Goal: Check status: Check status

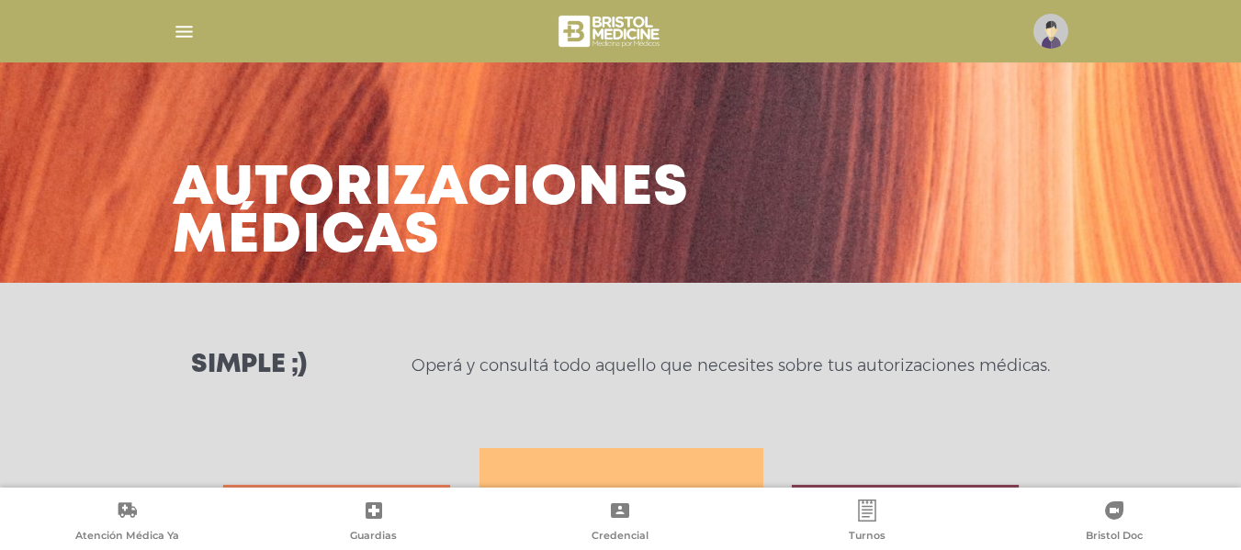
scroll to position [815, 0]
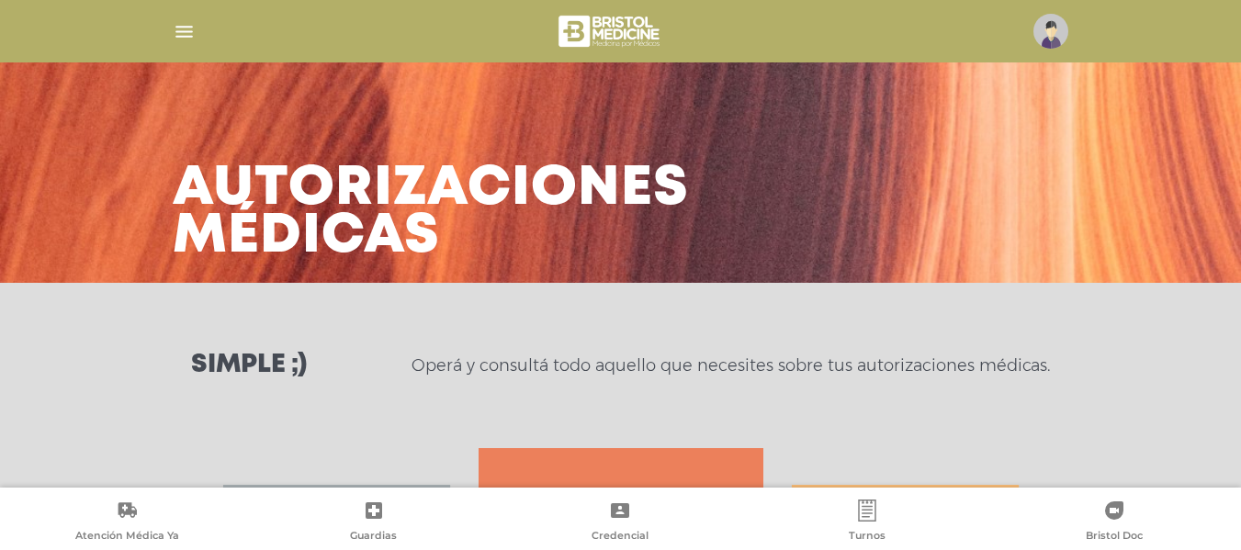
scroll to position [372, 0]
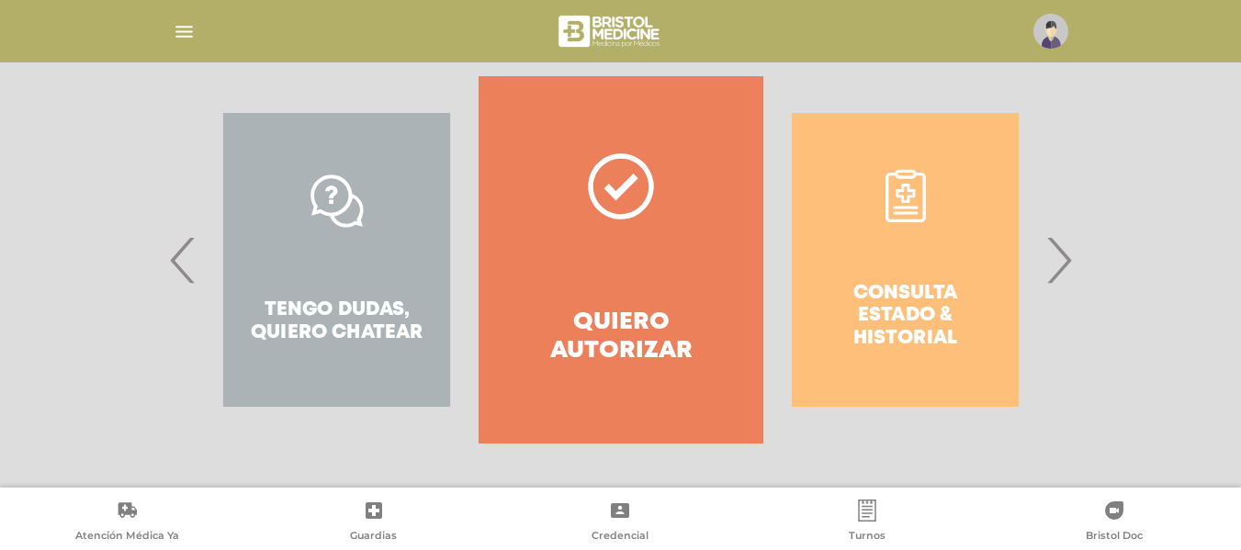
click at [1056, 274] on span "›" at bounding box center [1058, 259] width 36 height 99
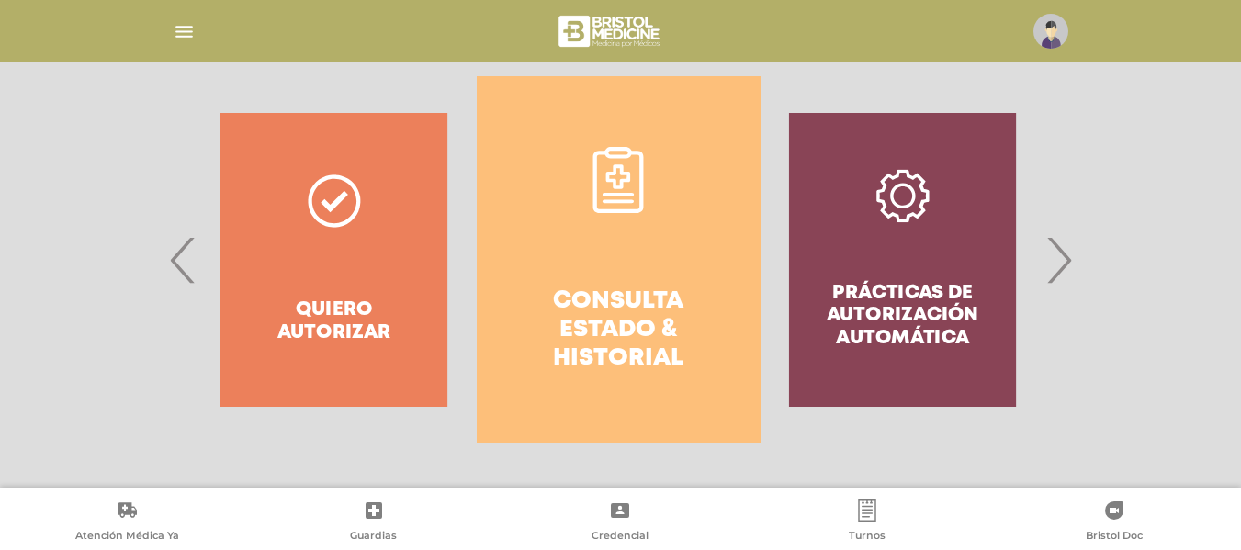
click at [629, 166] on icon at bounding box center [618, 180] width 66 height 66
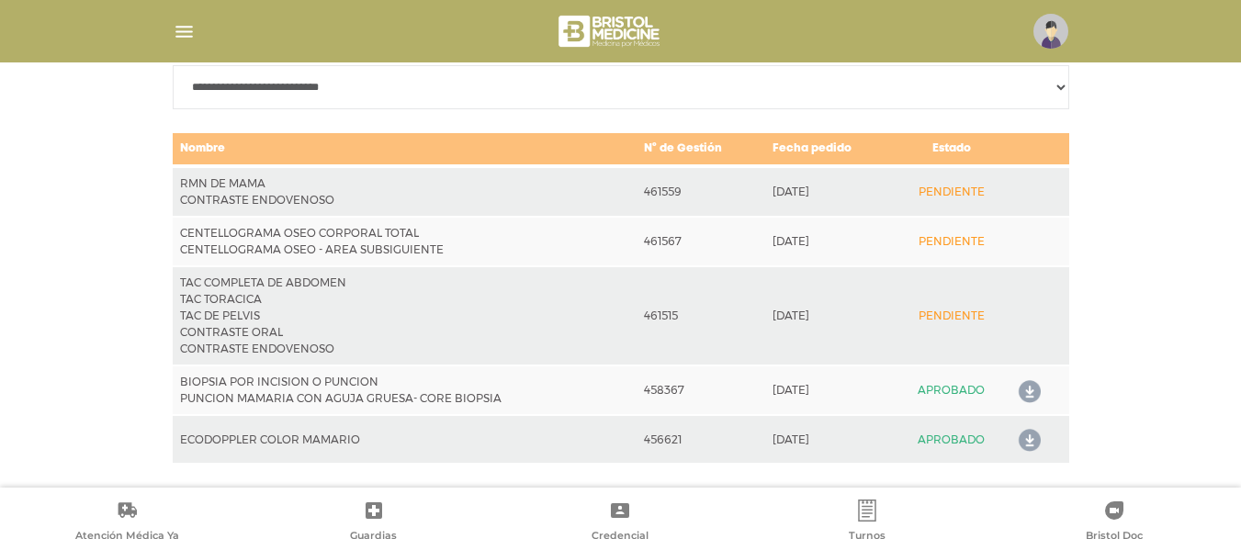
scroll to position [931, 0]
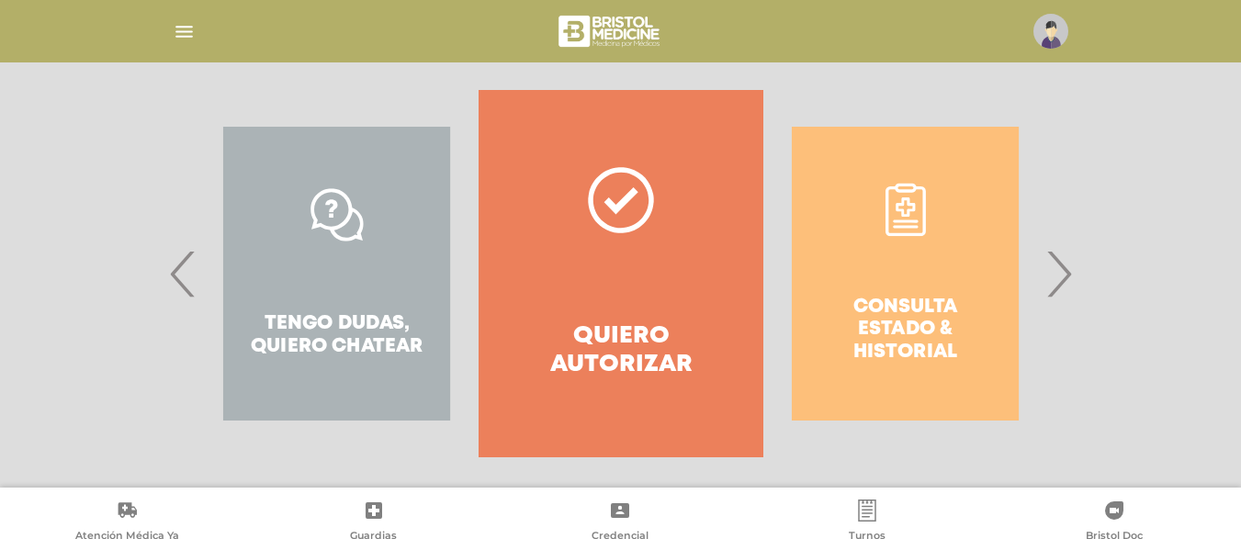
scroll to position [362, 0]
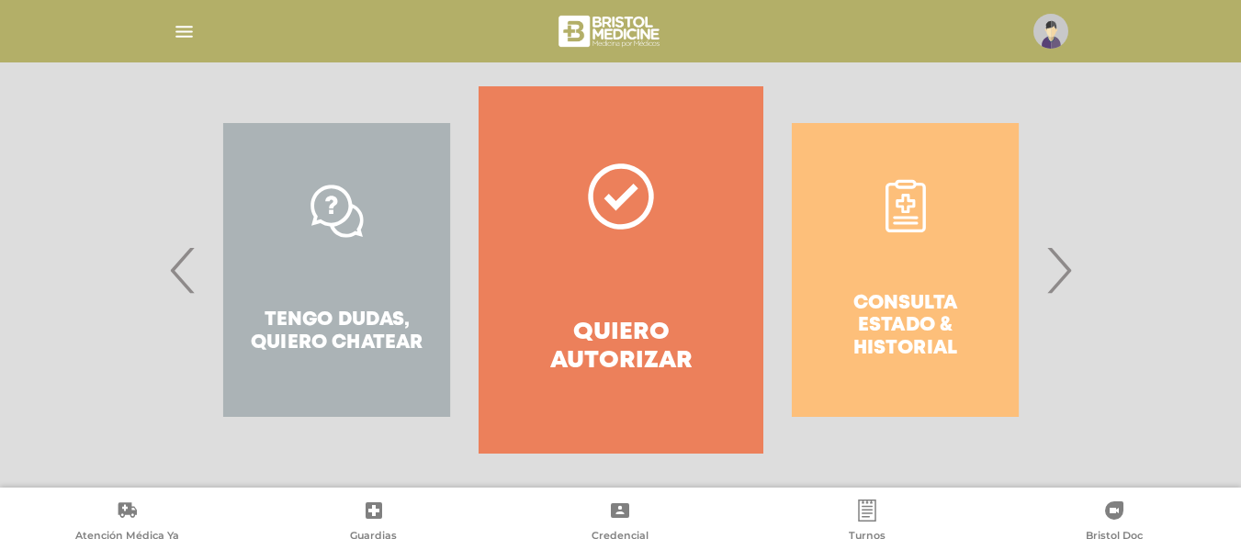
click at [1037, 264] on div "Consulta estado & historial" at bounding box center [905, 269] width 284 height 367
click at [1044, 268] on div "Consulta estado & historial" at bounding box center [905, 269] width 284 height 367
click at [1052, 272] on span "›" at bounding box center [1058, 269] width 36 height 99
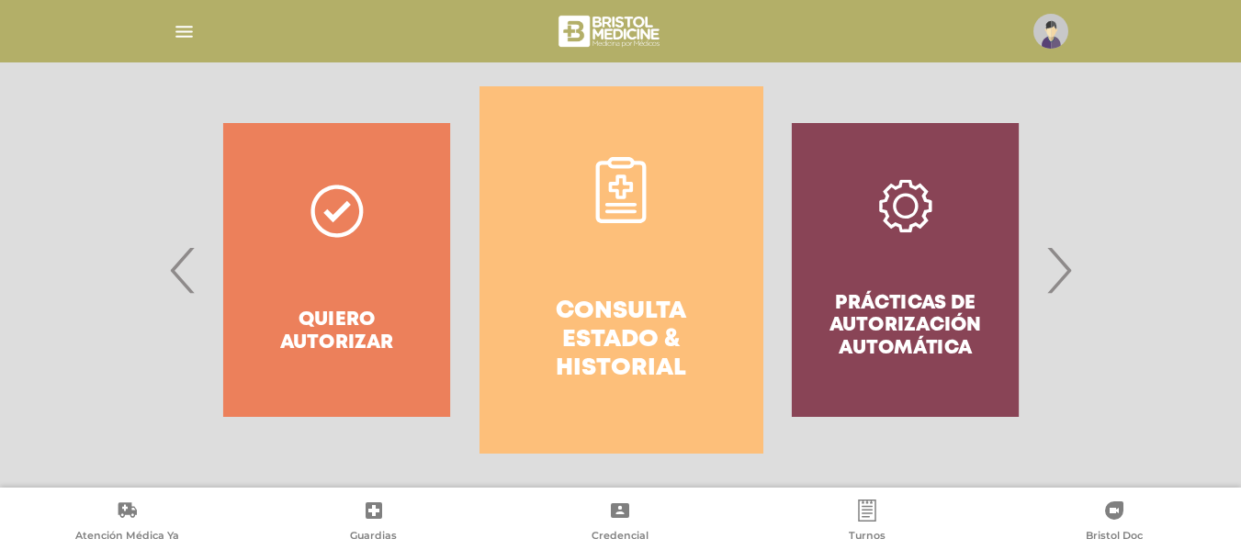
click at [550, 191] on link "Consulta estado & historial" at bounding box center [621, 269] width 284 height 367
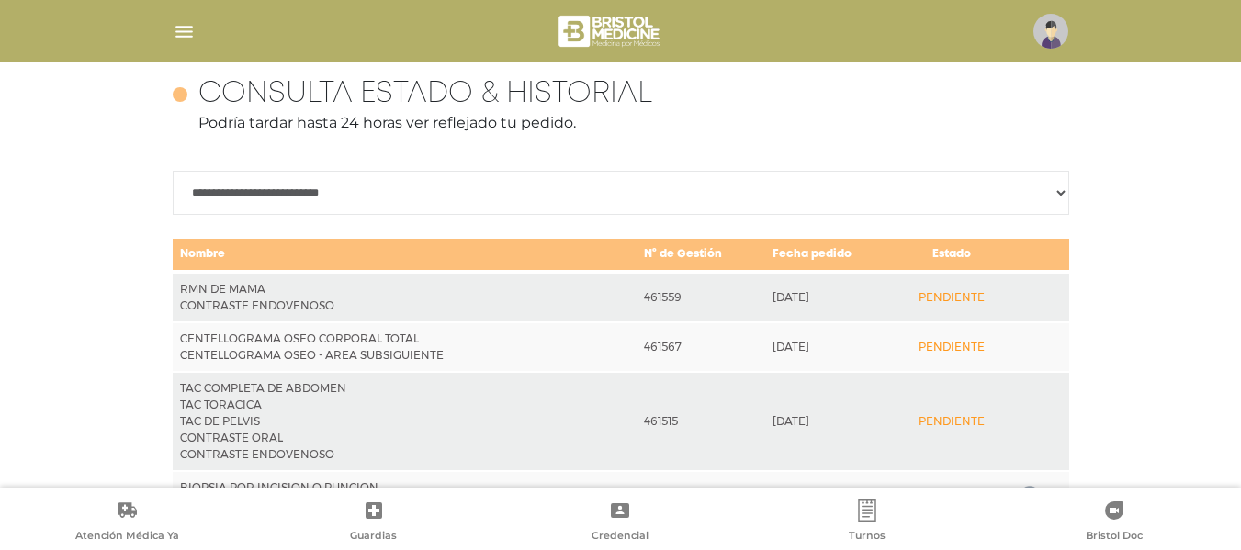
scroll to position [931, 0]
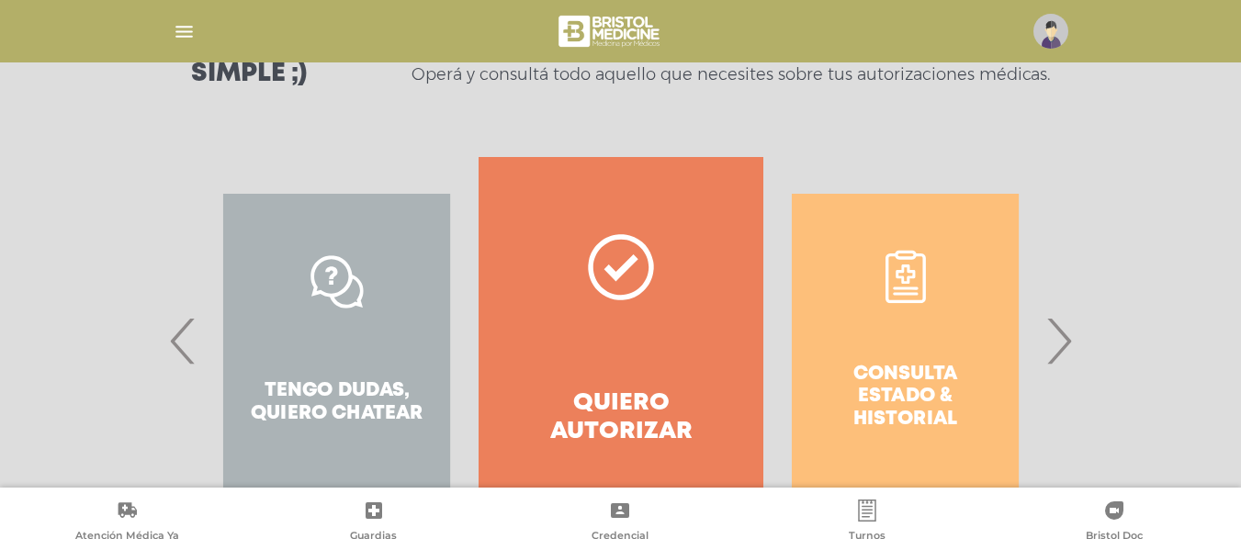
scroll to position [298, 0]
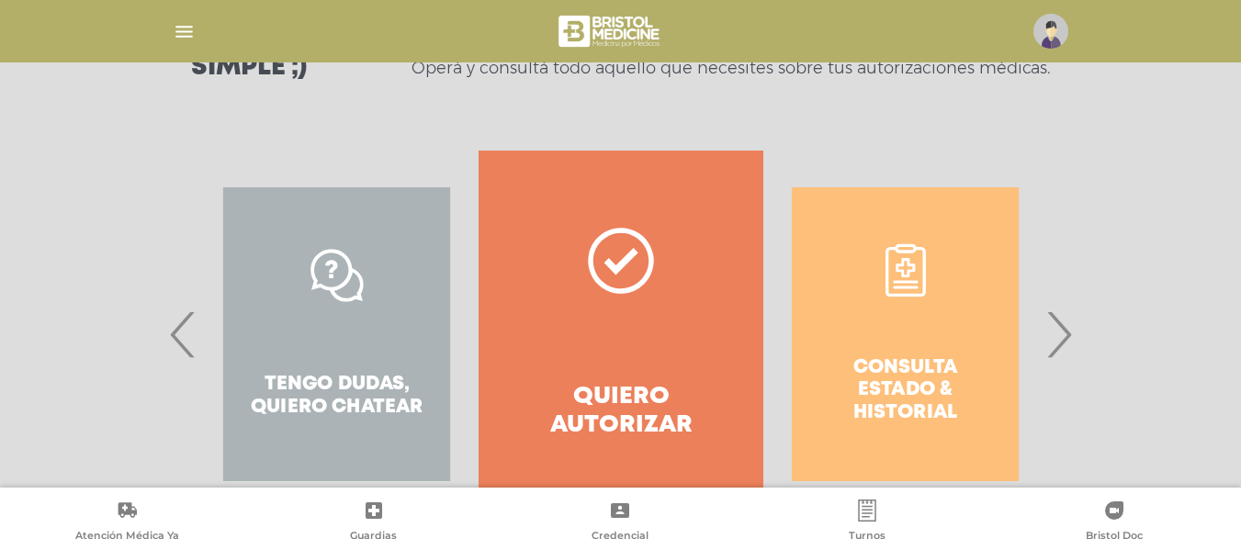
click at [1065, 344] on span "›" at bounding box center [1058, 334] width 36 height 99
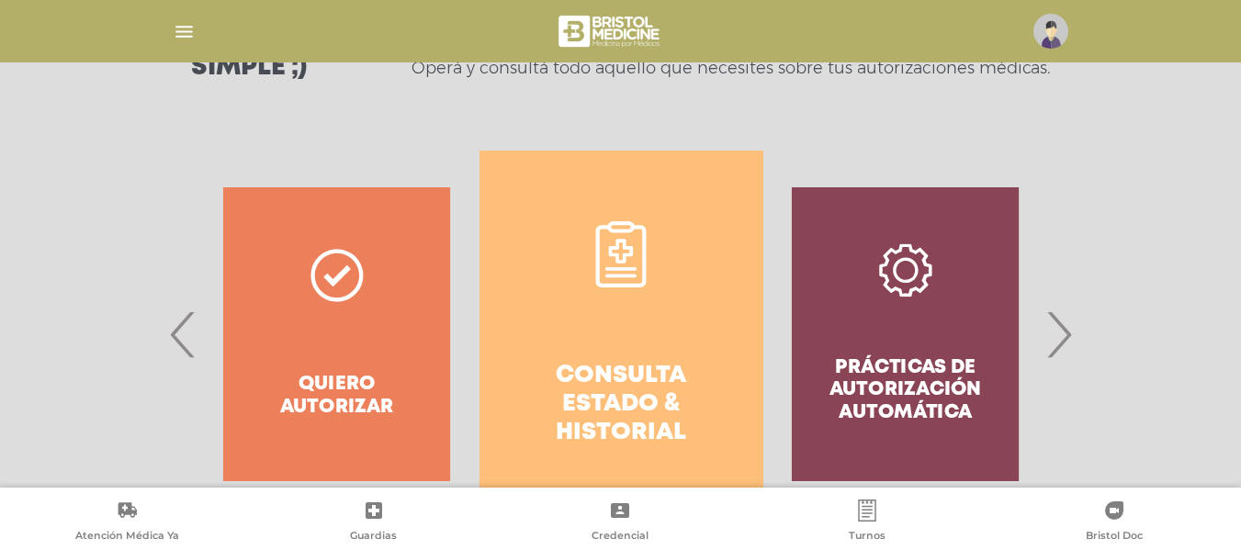
click at [656, 251] on link "Consulta estado & historial" at bounding box center [621, 334] width 284 height 367
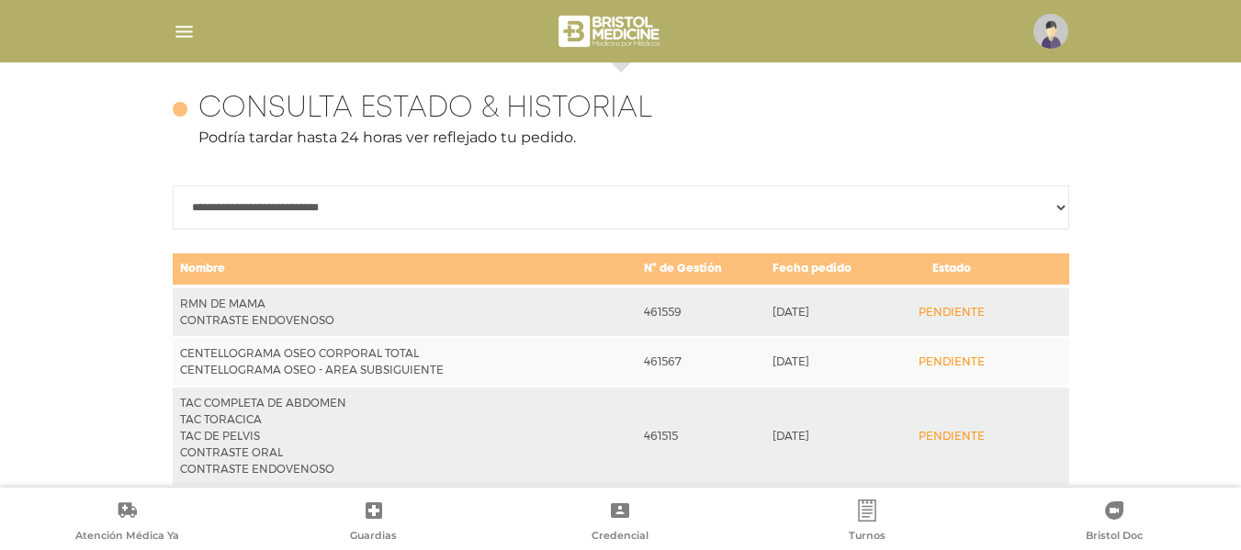
scroll to position [815, 0]
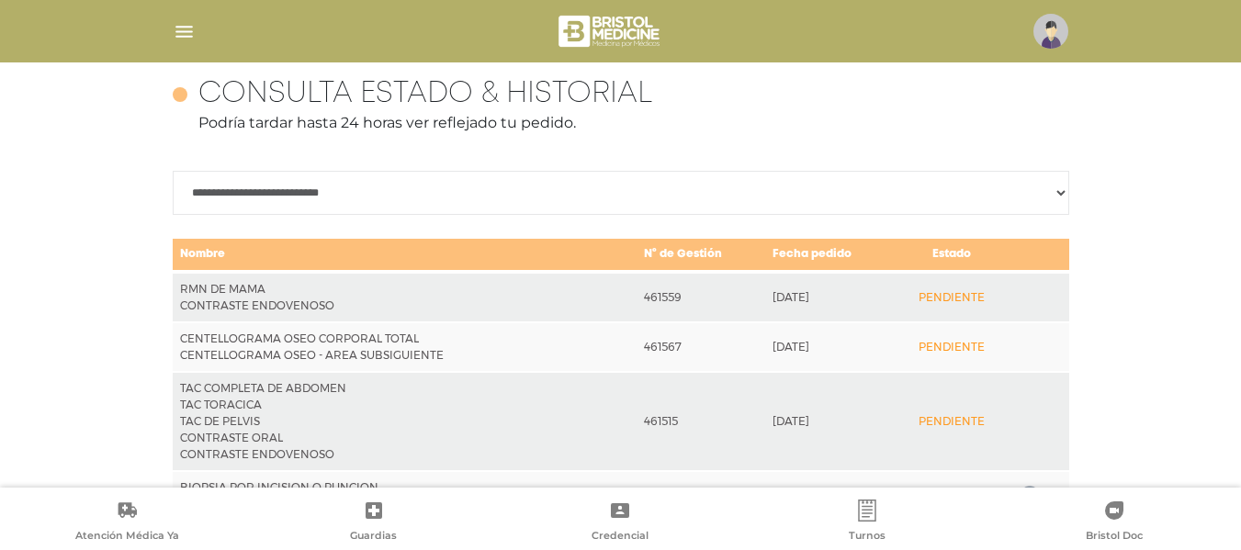
click at [1233, 377] on div "**********" at bounding box center [620, 323] width 1241 height 559
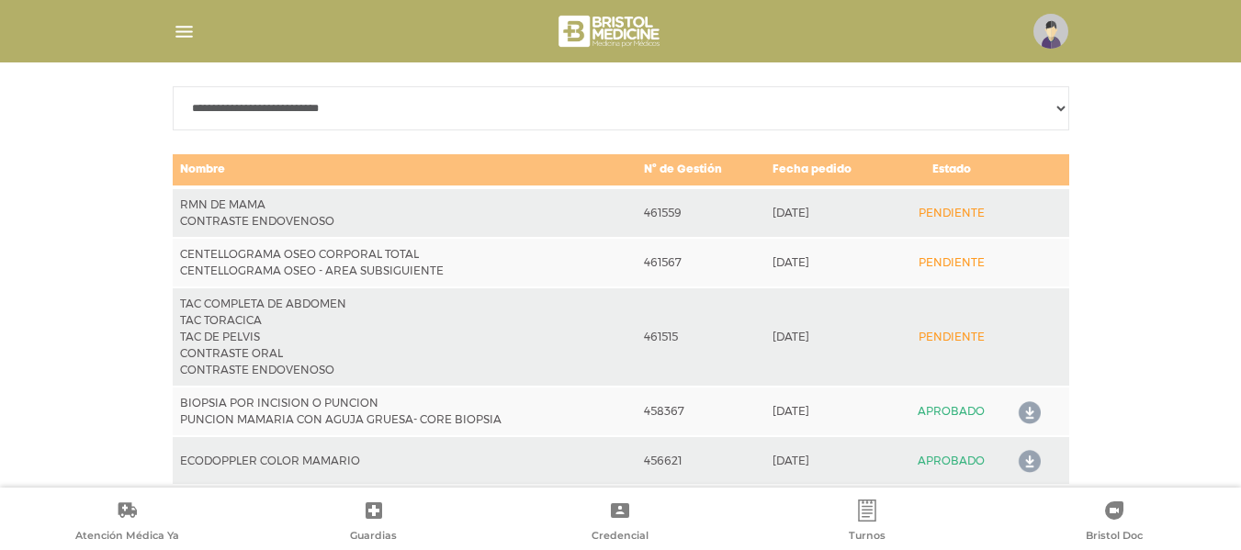
scroll to position [931, 0]
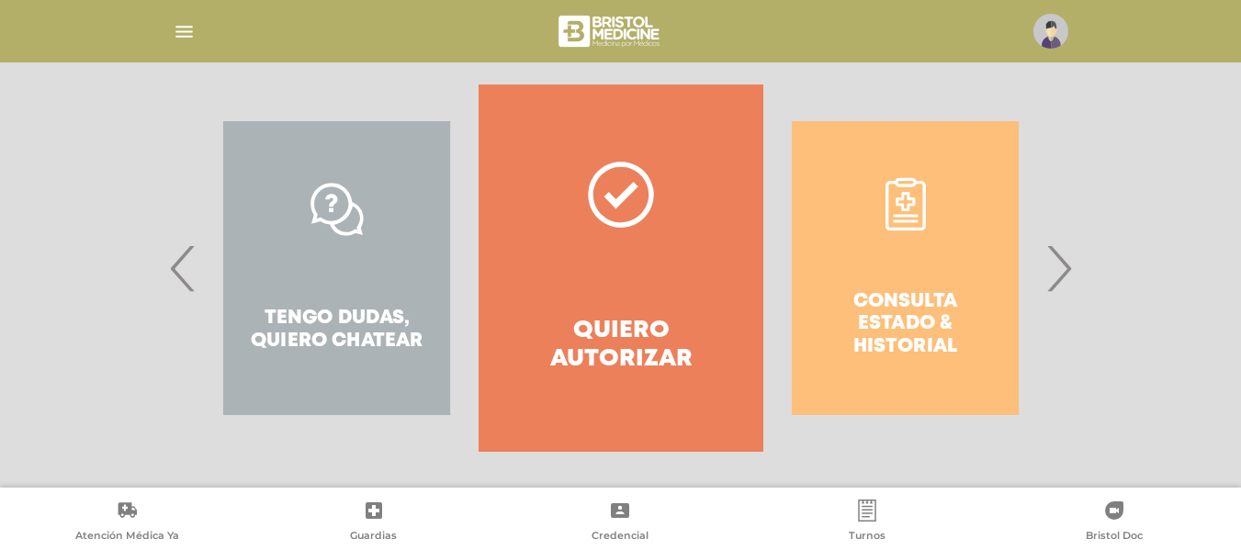
scroll to position [362, 0]
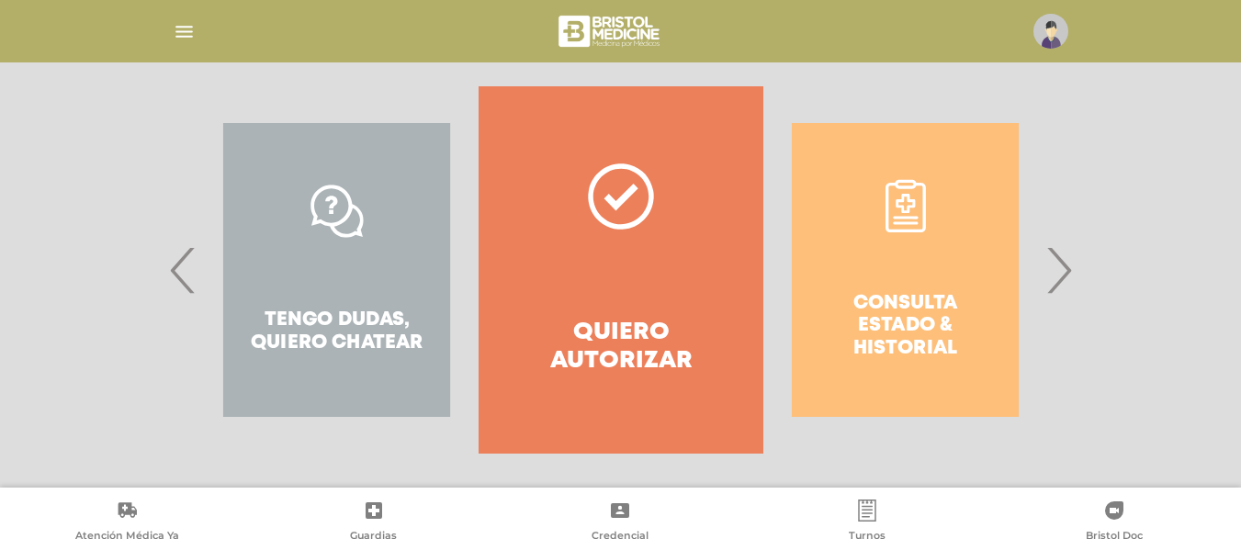
click at [1048, 286] on span "›" at bounding box center [1058, 269] width 36 height 99
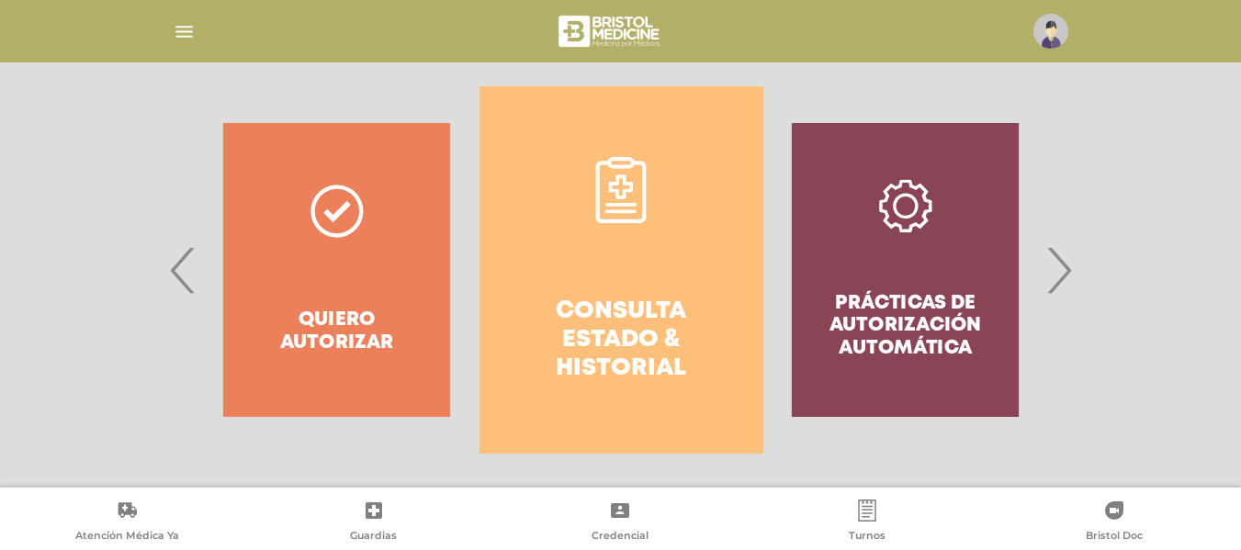
click at [680, 214] on link "Consulta estado & historial" at bounding box center [621, 269] width 284 height 367
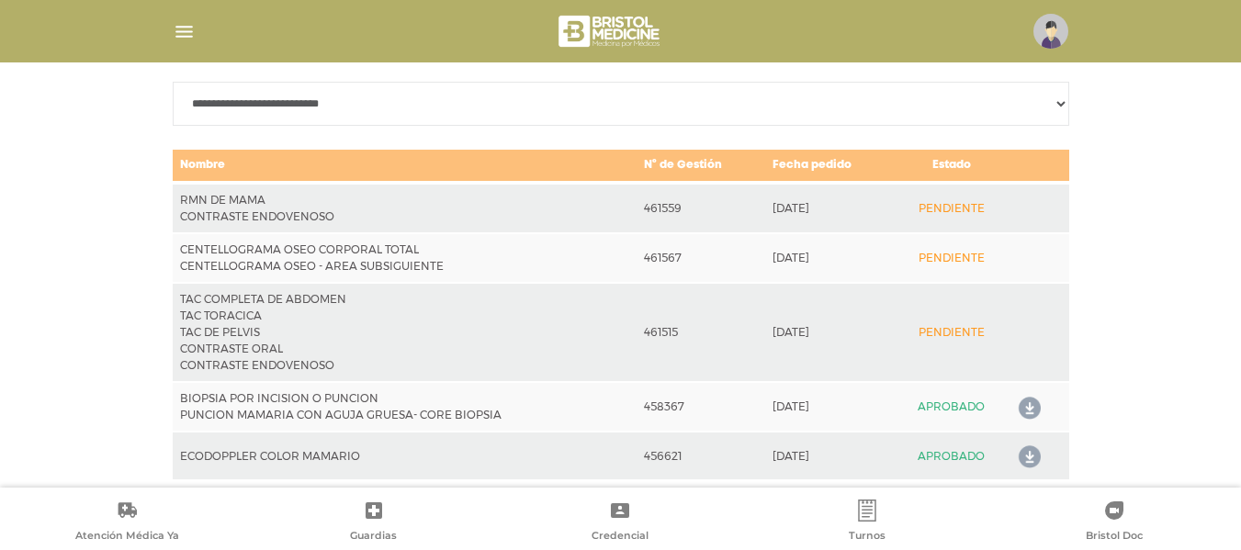
scroll to position [928, 0]
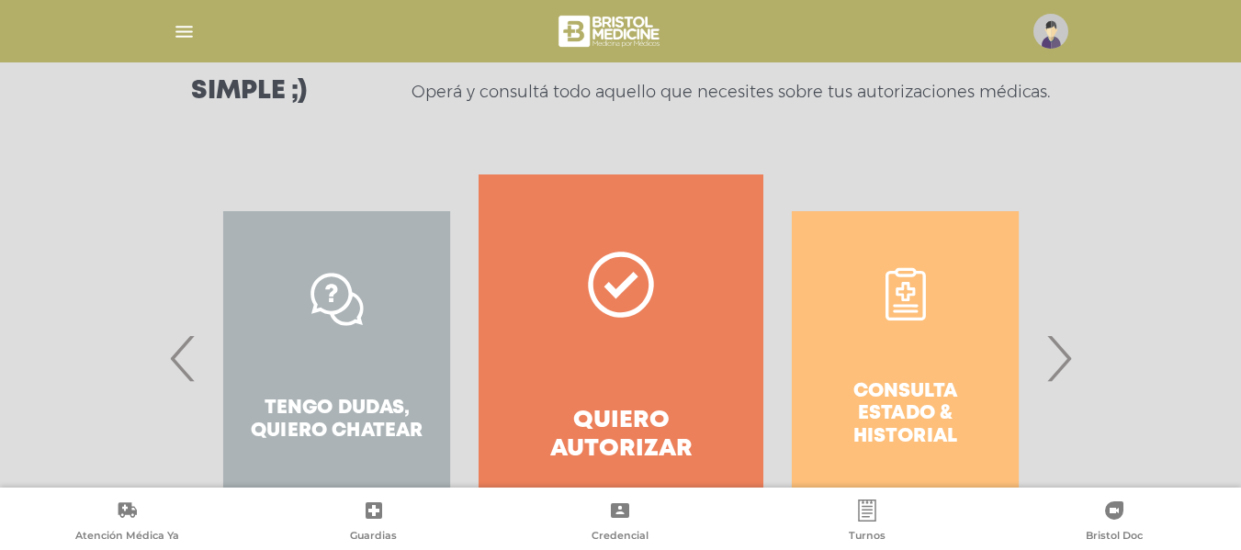
scroll to position [308, 0]
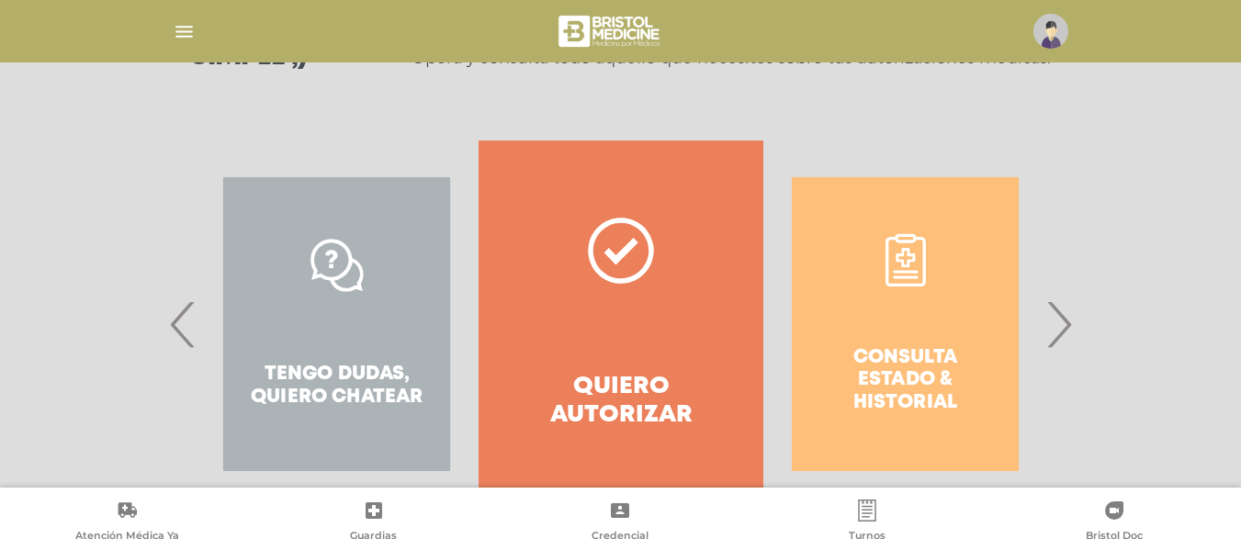
click at [1071, 329] on span "›" at bounding box center [1058, 324] width 36 height 99
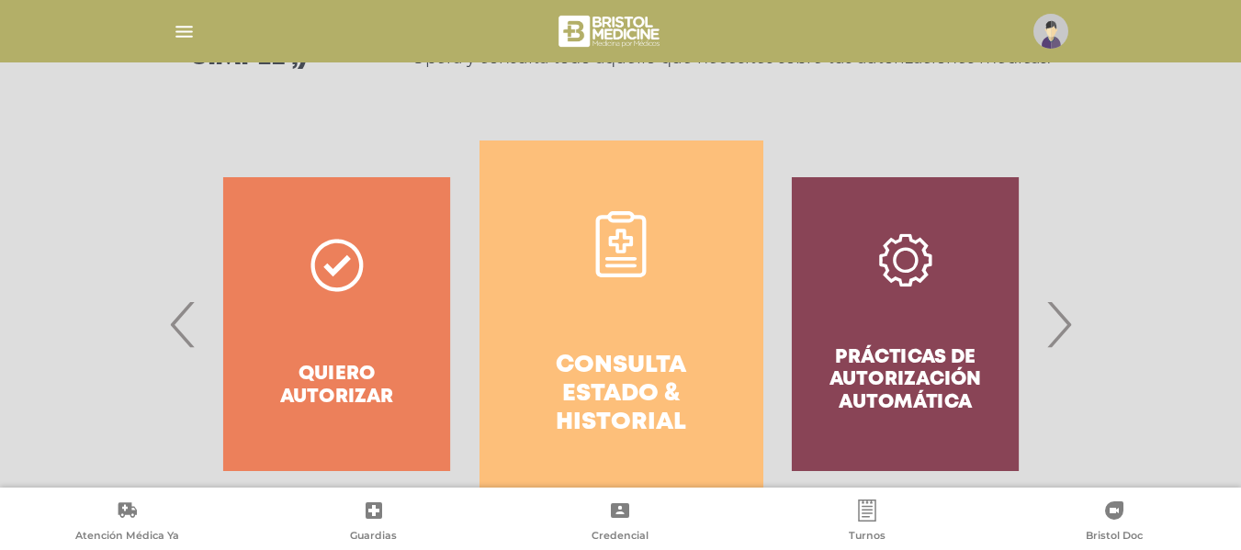
click at [648, 287] on link "Consulta estado & historial" at bounding box center [621, 324] width 284 height 367
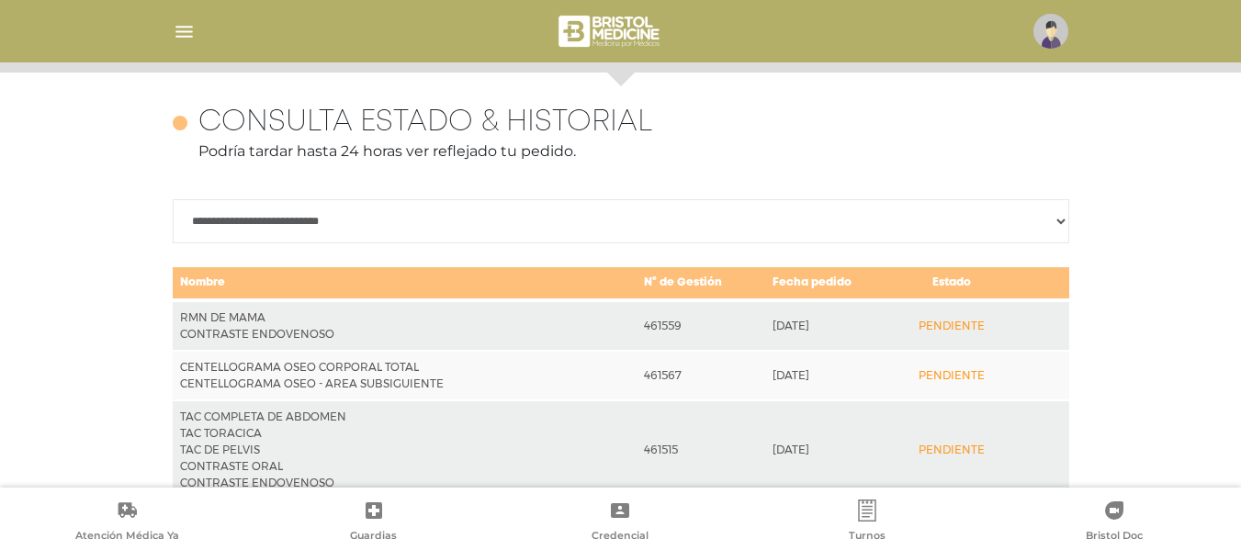
scroll to position [815, 0]
